Goal: Find contact information: Find contact information

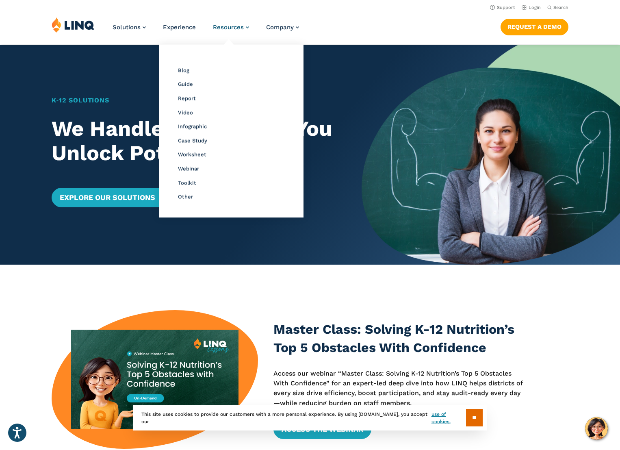
click at [226, 24] on span "Resources" at bounding box center [228, 27] width 31 height 7
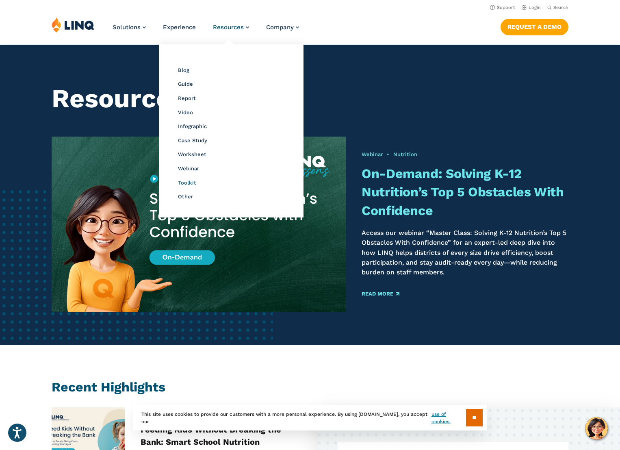
click at [188, 182] on span "Toolkit" at bounding box center [187, 183] width 18 height 6
click at [182, 196] on span "Other" at bounding box center [185, 197] width 15 height 6
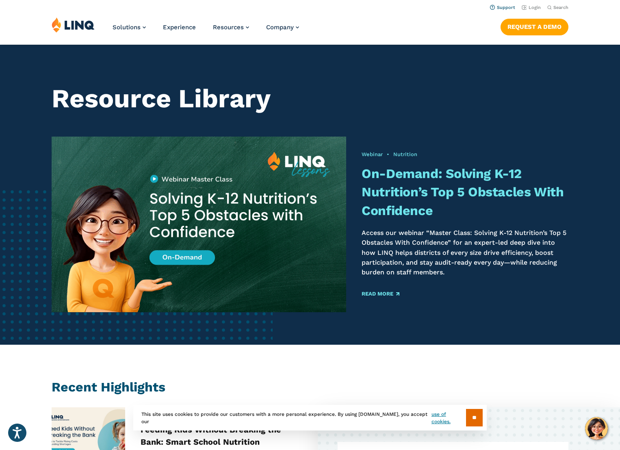
click at [503, 6] on link "Support" at bounding box center [502, 7] width 25 height 5
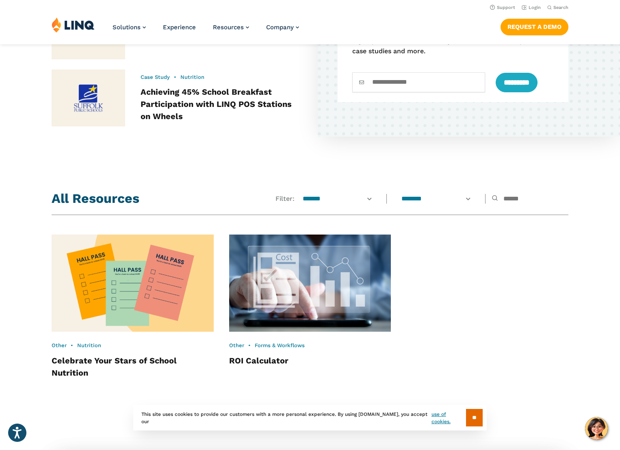
scroll to position [469, 0]
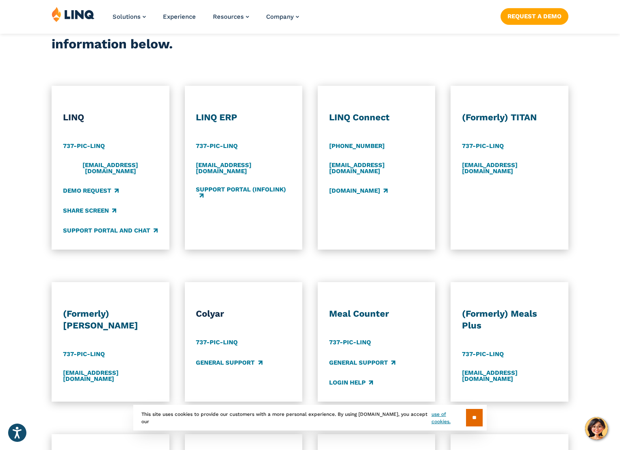
scroll to position [407, 0]
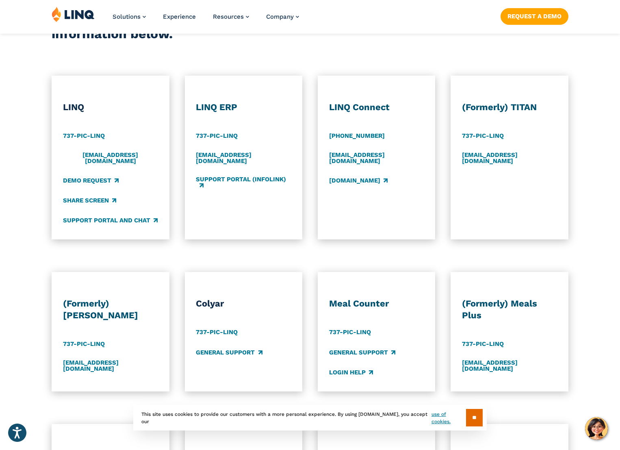
click at [583, 88] on div "LINQ 737-PIC-[GEOGRAPHIC_DATA] [EMAIL_ADDRESS][DOMAIN_NAME] Demo Request Share …" at bounding box center [310, 158] width 620 height 164
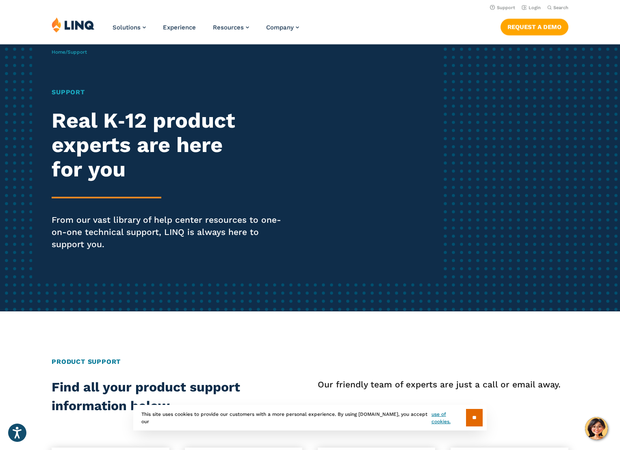
scroll to position [0, 0]
